Goal: Task Accomplishment & Management: Check status

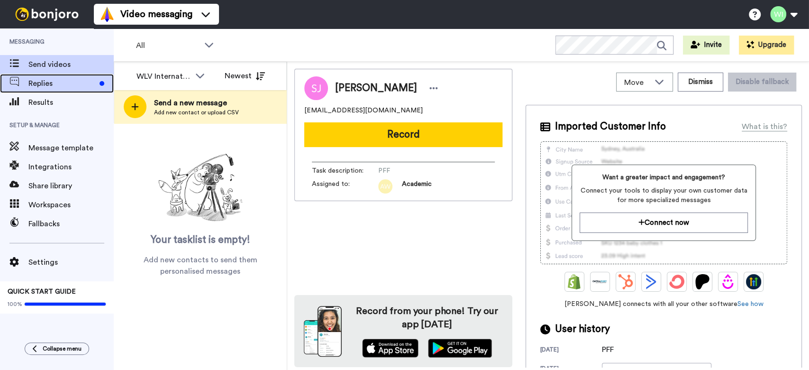
click at [46, 77] on div "Replies" at bounding box center [57, 83] width 114 height 19
